Goal: Check status: Check status

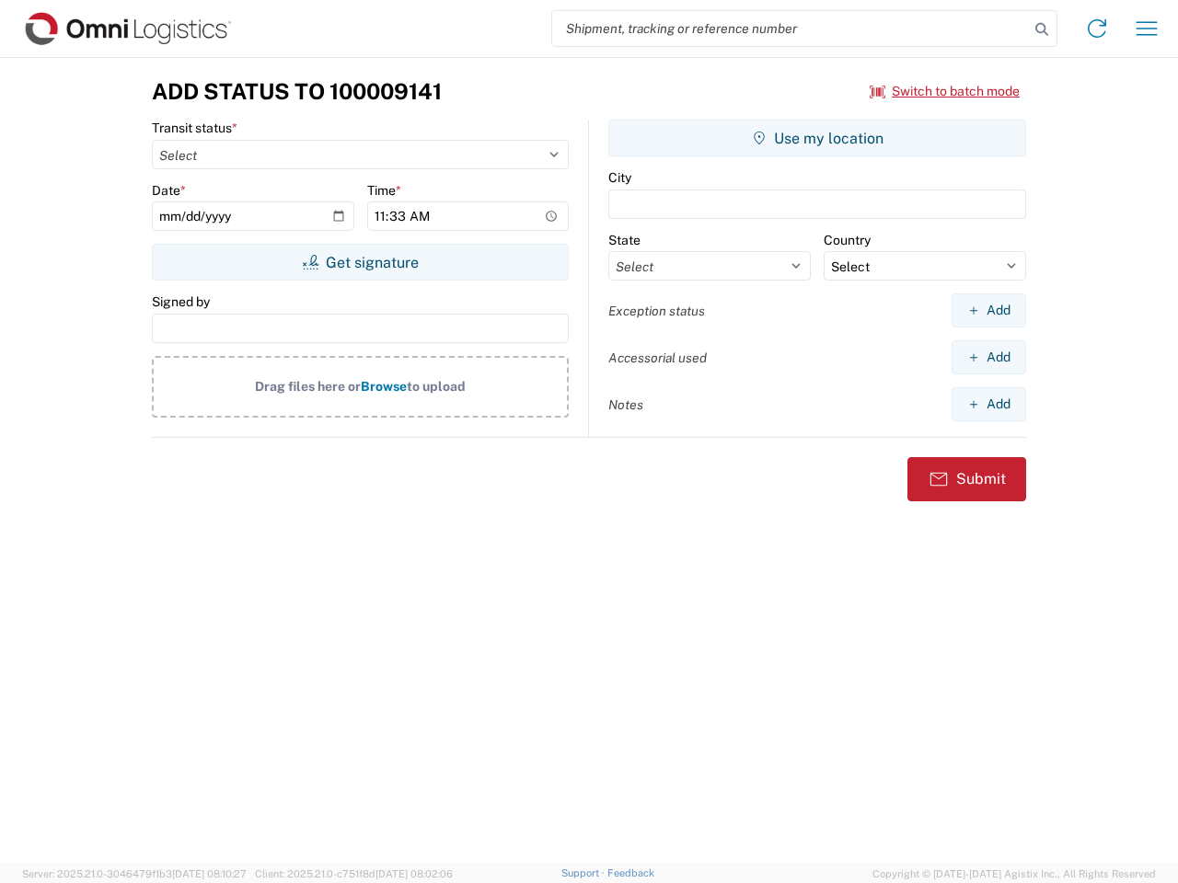
click at [791, 29] on input "search" at bounding box center [790, 28] width 477 height 35
click at [1042, 29] on icon at bounding box center [1042, 30] width 26 height 26
click at [1097, 29] on icon at bounding box center [1096, 28] width 29 height 29
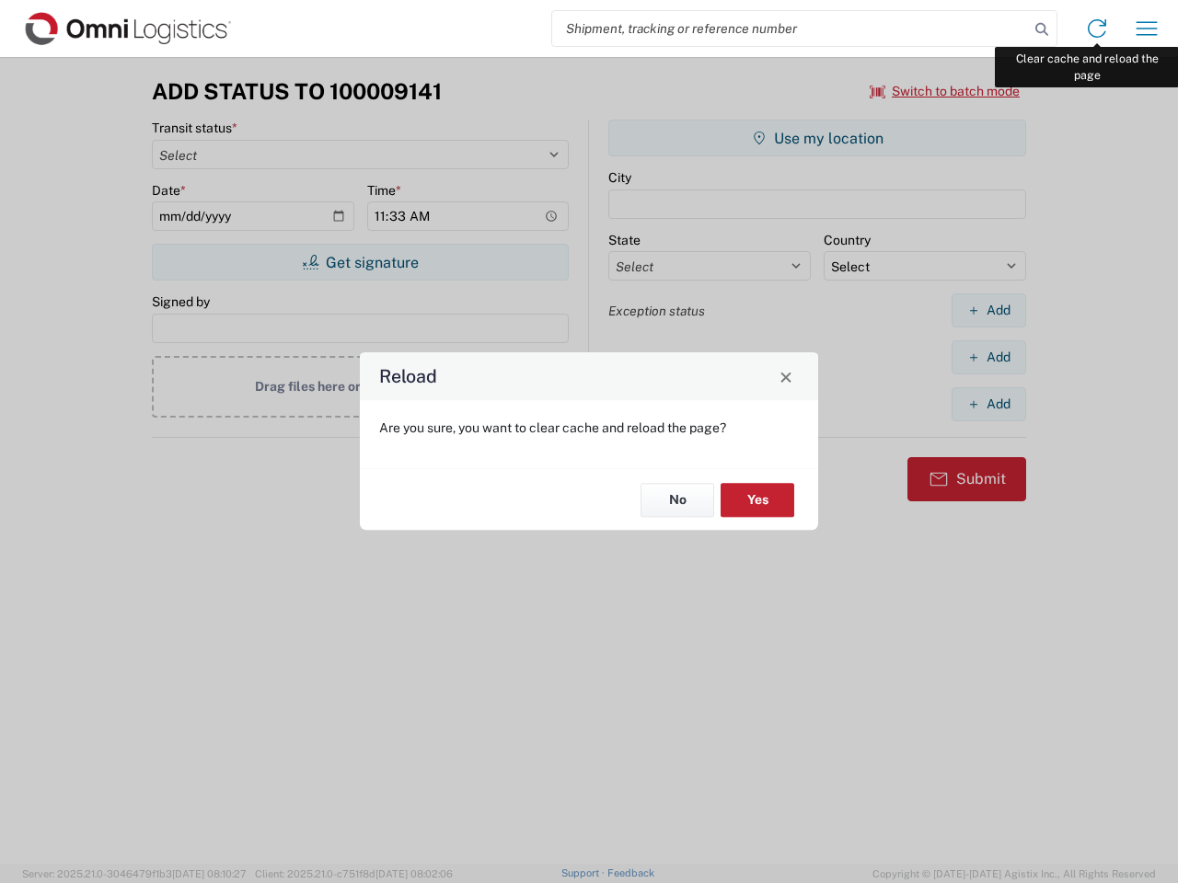
click at [1147, 29] on div "Reload Are you sure, you want to clear cache and reload the page? No Yes" at bounding box center [589, 441] width 1178 height 883
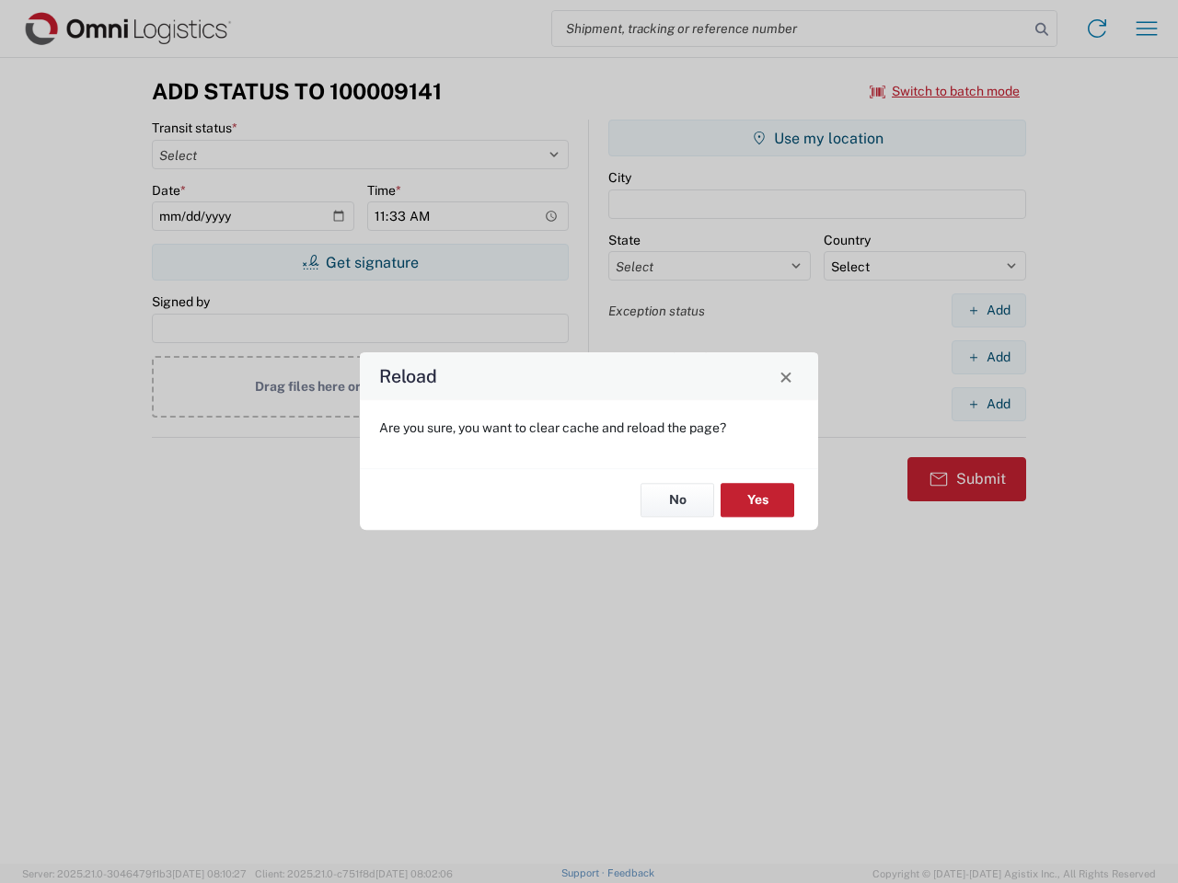
click at [945, 91] on div "Reload Are you sure, you want to clear cache and reload the page? No Yes" at bounding box center [589, 441] width 1178 height 883
click at [360, 262] on div "Reload Are you sure, you want to clear cache and reload the page? No Yes" at bounding box center [589, 441] width 1178 height 883
click at [817, 138] on div "Reload Are you sure, you want to clear cache and reload the page? No Yes" at bounding box center [589, 441] width 1178 height 883
click at [988, 310] on div "Reload Are you sure, you want to clear cache and reload the page? No Yes" at bounding box center [589, 441] width 1178 height 883
click at [988, 357] on div "Reload Are you sure, you want to clear cache and reload the page? No Yes" at bounding box center [589, 441] width 1178 height 883
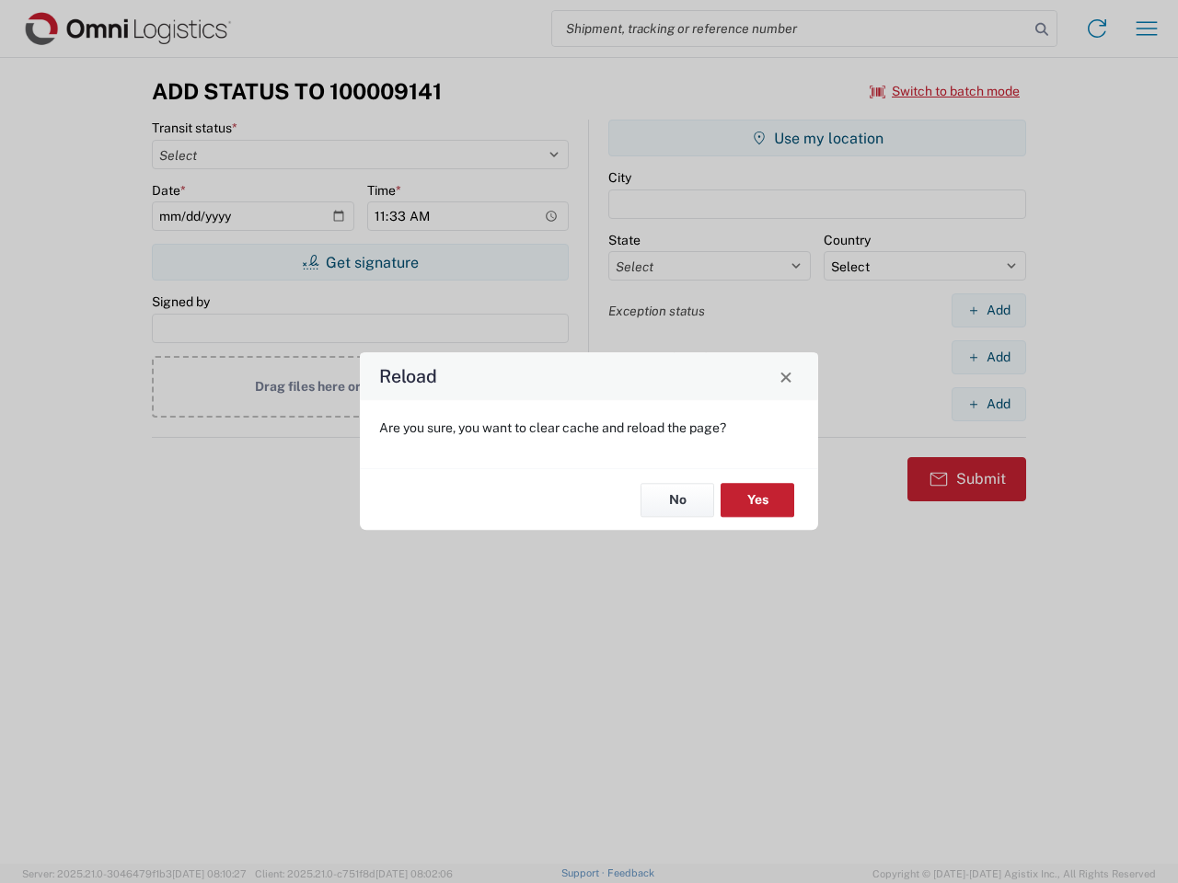
click at [988, 404] on div "Reload Are you sure, you want to clear cache and reload the page? No Yes" at bounding box center [589, 441] width 1178 height 883
